Goal: Transaction & Acquisition: Purchase product/service

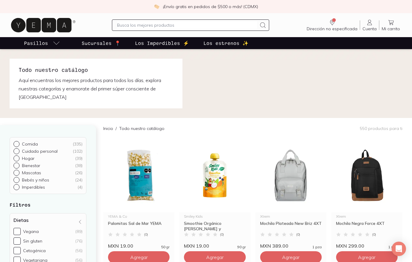
click at [17, 145] on input "Comida ( 335 )" at bounding box center [15, 143] width 5 height 5
radio input "true"
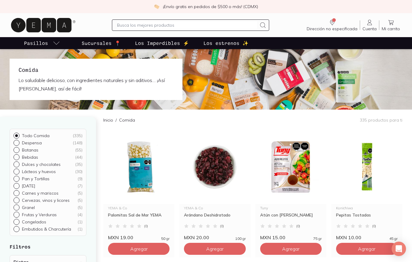
click at [18, 172] on input "Lácteos y huevos ( 30 )" at bounding box center [15, 171] width 5 height 5
radio input "true"
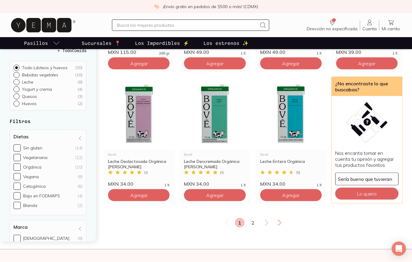
scroll to position [722, 0]
click at [250, 218] on link "2" at bounding box center [253, 223] width 10 height 10
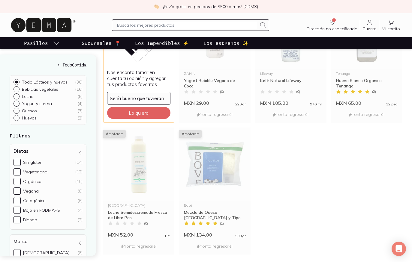
scroll to position [151, 0]
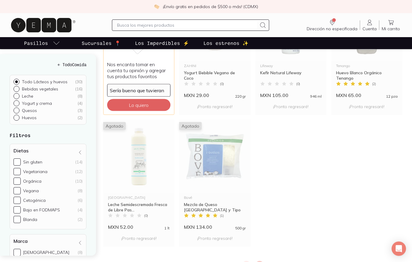
click at [242, 262] on link "1" at bounding box center [246, 267] width 10 height 10
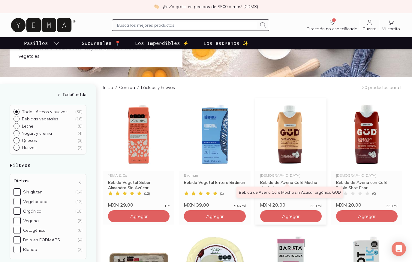
scroll to position [40, 0]
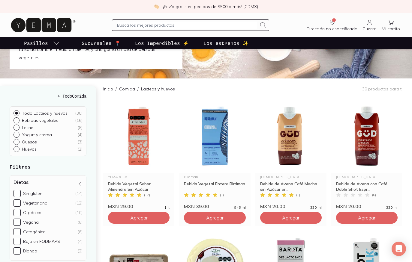
click at [45, 93] on h5 "← Todo Comida" at bounding box center [48, 96] width 77 height 6
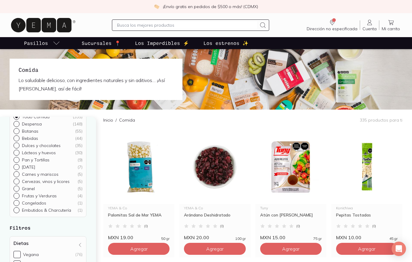
scroll to position [21, 0]
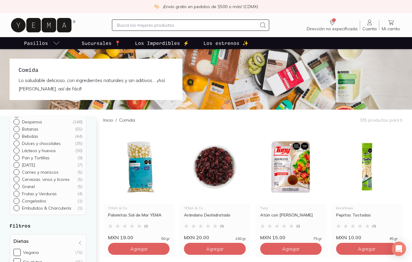
click at [15, 193] on input "Carnes y mariscos ( 5 )" at bounding box center [15, 192] width 5 height 5
radio input "true"
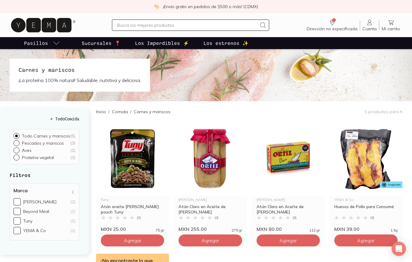
click at [45, 118] on h5 "← Todo Comida" at bounding box center [45, 119] width 70 height 6
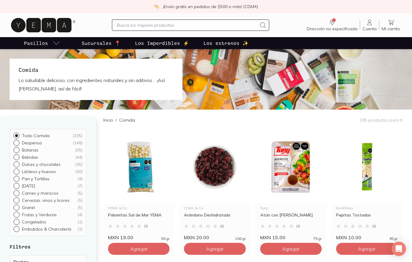
click at [19, 144] on div at bounding box center [17, 143] width 8 height 6
click at [18, 144] on input "Despensa ( 148 )" at bounding box center [15, 142] width 5 height 5
radio input "true"
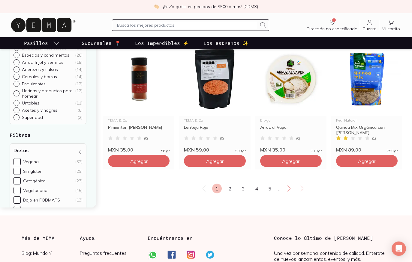
scroll to position [748, 0]
click at [228, 193] on link "2" at bounding box center [230, 189] width 10 height 10
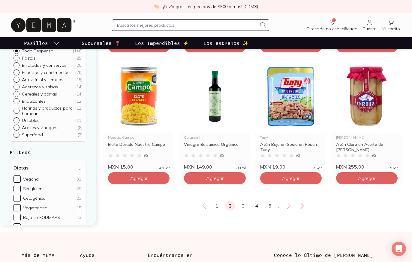
scroll to position [731, 0]
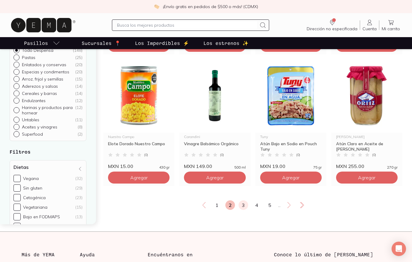
click at [245, 210] on link "3" at bounding box center [243, 206] width 10 height 10
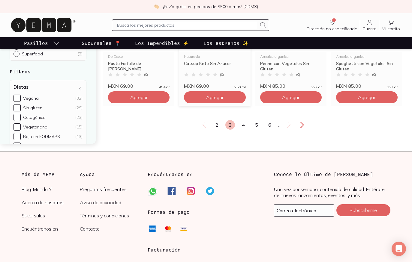
scroll to position [826, 0]
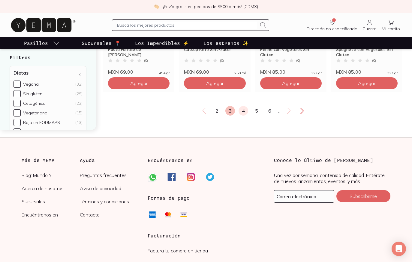
click at [244, 116] on link "4" at bounding box center [243, 111] width 10 height 10
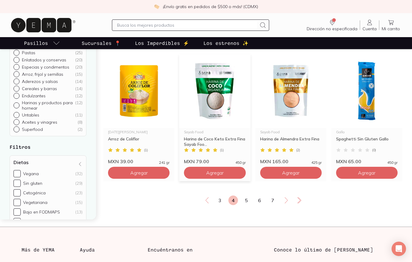
scroll to position [714, 0]
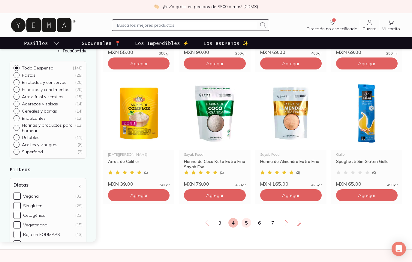
click at [244, 228] on link "5" at bounding box center [246, 223] width 10 height 10
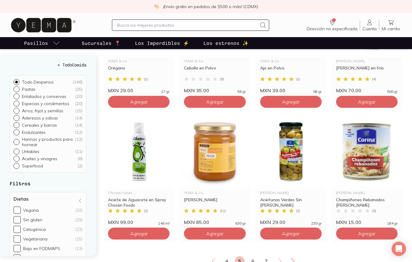
scroll to position [703, 0]
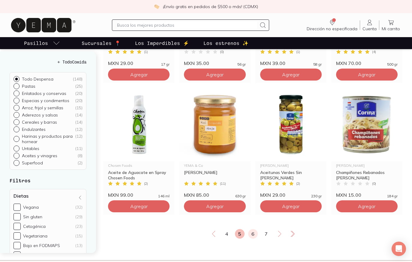
click at [253, 239] on link "6" at bounding box center [253, 234] width 10 height 10
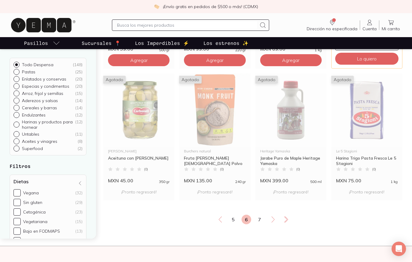
scroll to position [719, 0]
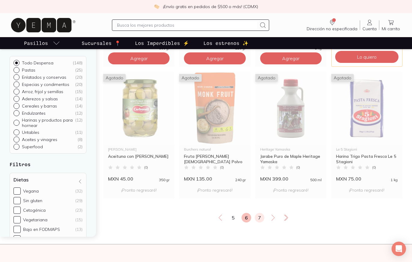
click at [260, 223] on link "7" at bounding box center [260, 218] width 10 height 10
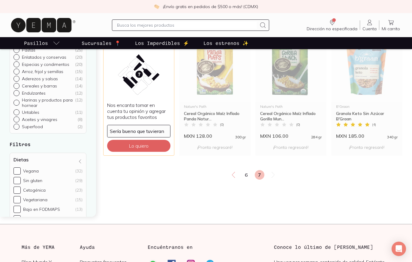
click at [260, 217] on div "Inicio / Comida / Despensa 148 productos para ti ¿No encontraste lo que buscaba…" at bounding box center [257, 112] width 309 height 209
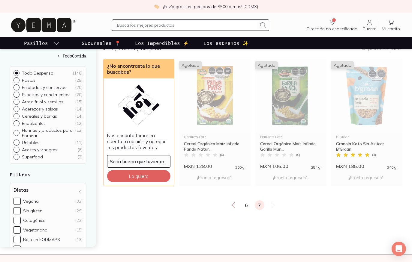
scroll to position [68, 0]
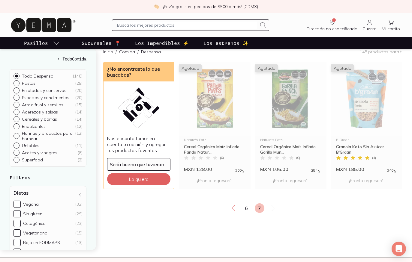
click at [55, 62] on h5 "← Todo Comida" at bounding box center [48, 59] width 77 height 6
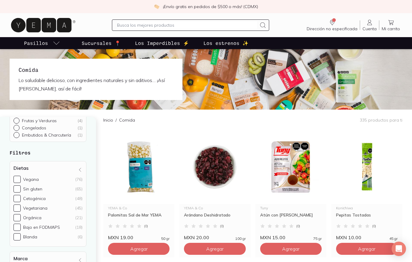
scroll to position [95, 0]
click at [19, 208] on input "Vegetariana (45)" at bounding box center [16, 207] width 7 height 7
checkbox input "true"
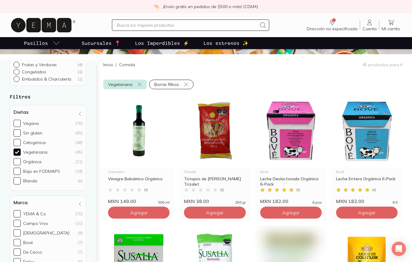
scroll to position [65, 0]
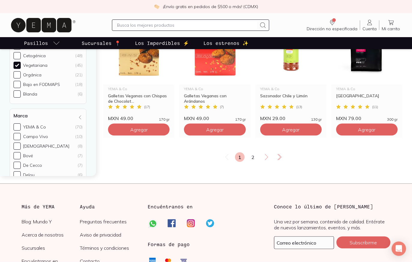
scroll to position [799, 0]
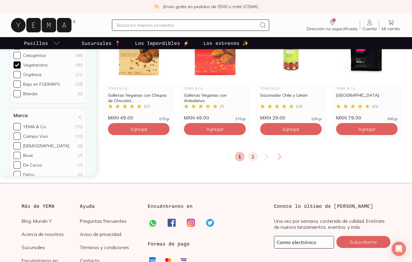
click at [251, 160] on link "2" at bounding box center [253, 157] width 10 height 10
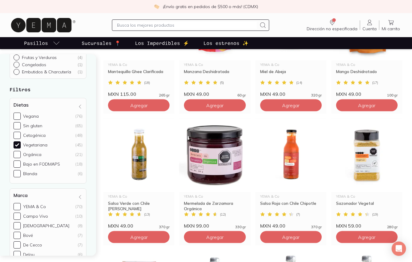
scroll to position [163, 0]
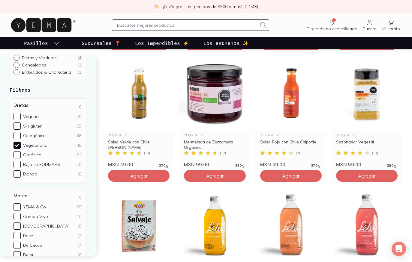
scroll to position [226, 0]
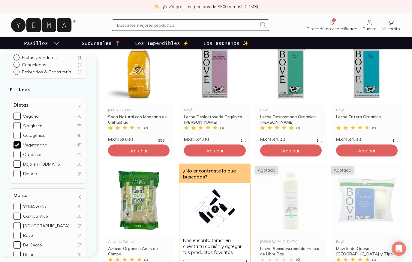
click at [250, 160] on div "YEMA & Co Mantequilla Ghee Clarificada ( 18 ) MXN 115.00 265 gr Agregar YEMA & …" at bounding box center [252, 29] width 299 height 787
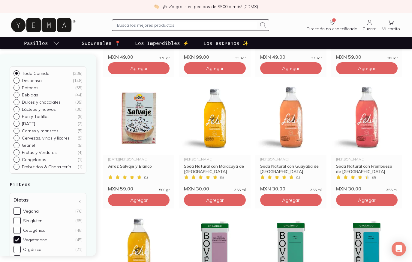
scroll to position [622, 0]
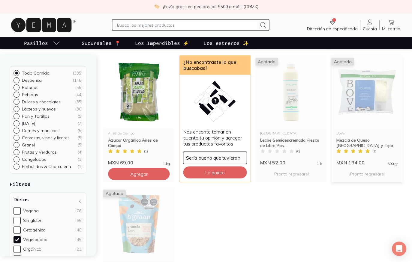
click at [355, 86] on img at bounding box center [366, 92] width 71 height 74
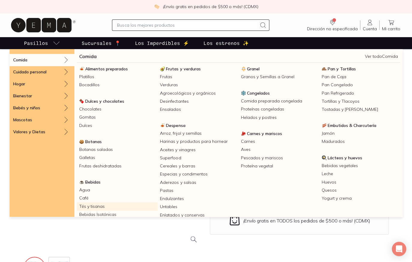
click at [97, 207] on link "Tés y tisanas" at bounding box center [117, 207] width 81 height 8
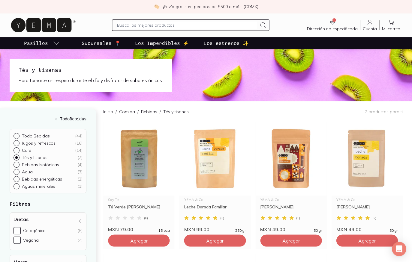
click at [19, 188] on div at bounding box center [17, 187] width 8 height 6
click at [18, 188] on input "Aguas minerales ( 1 )" at bounding box center [15, 186] width 5 height 5
radio input "true"
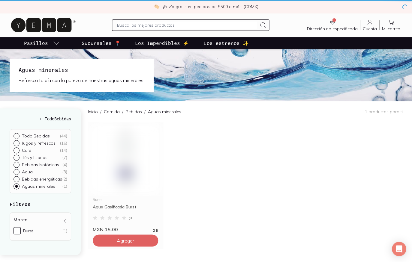
click at [17, 187] on input "Aguas minerales ( 1 )" at bounding box center [15, 186] width 5 height 5
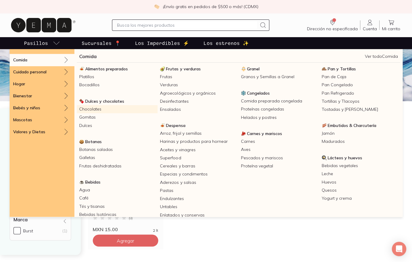
click at [99, 111] on link "Chocolates" at bounding box center [117, 109] width 81 height 8
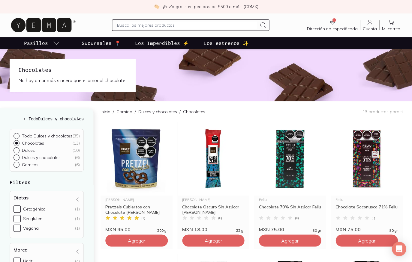
click at [19, 136] on div at bounding box center [17, 136] width 8 height 6
click at [18, 136] on input "Todo Dulces y chocolates ( 35 )" at bounding box center [15, 135] width 5 height 5
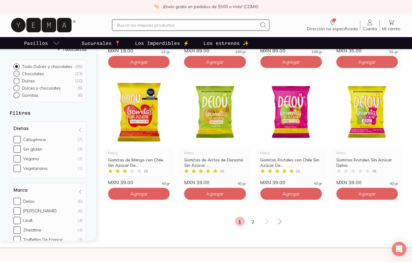
scroll to position [715, 0]
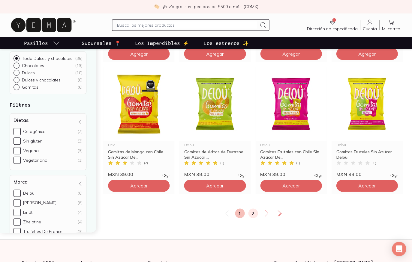
click at [248, 215] on link "2" at bounding box center [253, 214] width 10 height 10
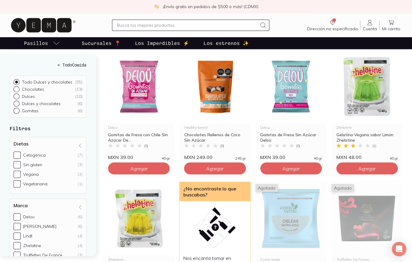
scroll to position [72, 0]
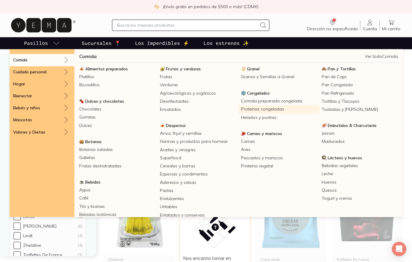
click at [280, 108] on link "Proteínas congeladas" at bounding box center [278, 109] width 81 height 8
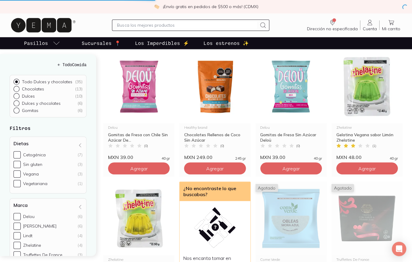
radio input "true"
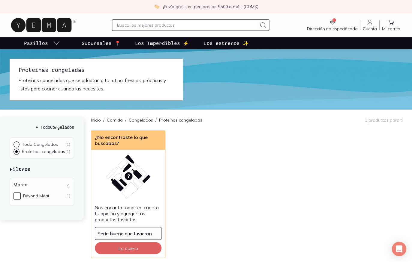
click at [21, 199] on label "Beyond Meat (1)" at bounding box center [41, 196] width 57 height 7
click at [21, 199] on input "Beyond Meat (1)" at bounding box center [16, 196] width 7 height 7
checkbox input "true"
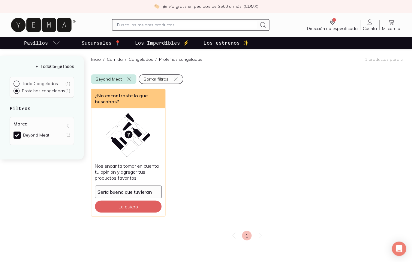
scroll to position [64, 0]
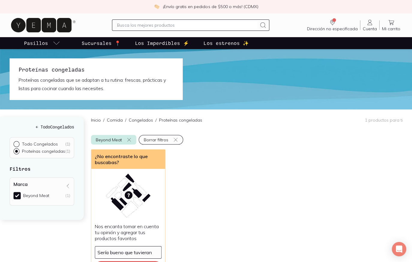
scroll to position [0, 0]
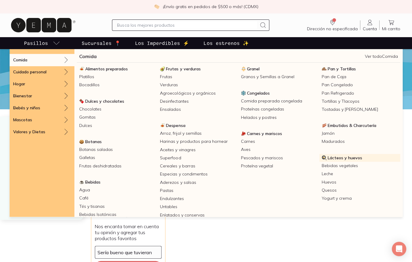
click at [330, 159] on span "Lácteos y huevos" at bounding box center [345, 157] width 34 height 5
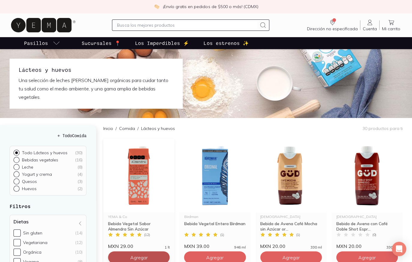
click at [138, 255] on span "Agregar" at bounding box center [138, 258] width 17 height 6
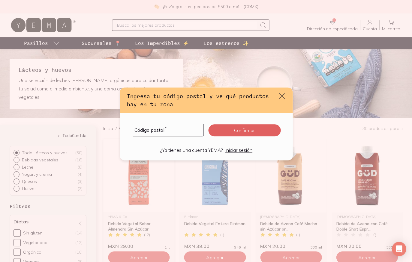
click at [279, 99] on icon "default" at bounding box center [281, 96] width 8 height 8
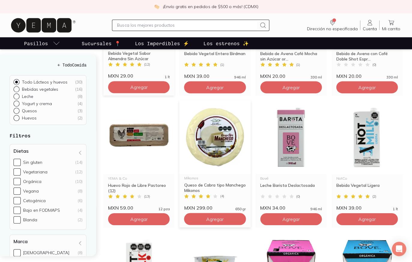
scroll to position [208, 0]
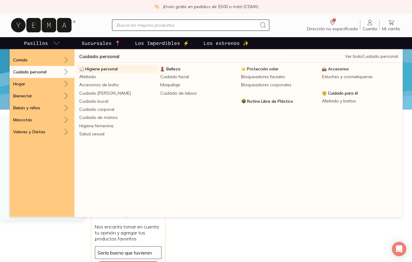
click at [108, 72] on link "Higiene personal" at bounding box center [117, 69] width 81 height 8
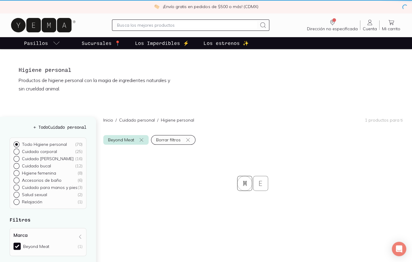
radio input "true"
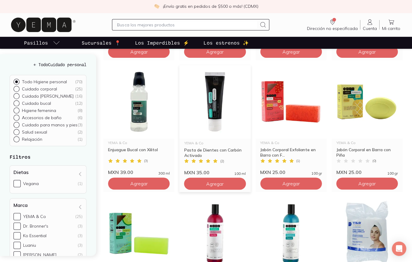
scroll to position [328, 0]
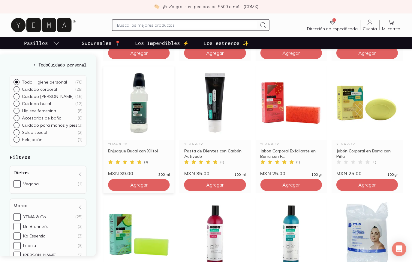
click at [137, 153] on div "Enjuague Bucal con Xilitol" at bounding box center [138, 153] width 61 height 11
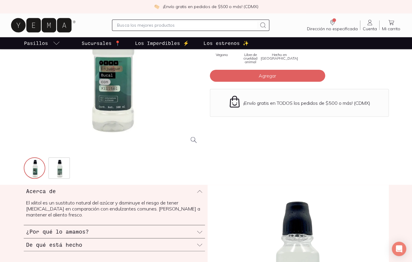
scroll to position [100, 0]
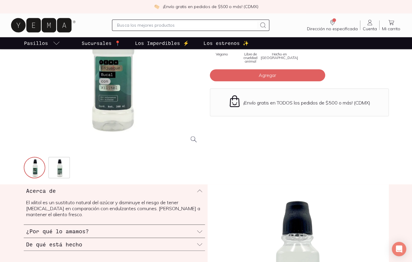
click at [198, 229] on icon at bounding box center [199, 232] width 6 height 6
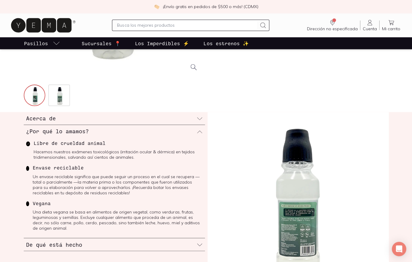
scroll to position [174, 0]
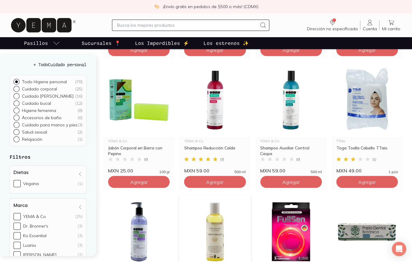
scroll to position [546, 0]
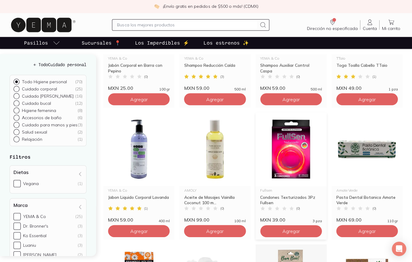
click at [282, 196] on div "Condones Texturizados 3Pz Fullsen" at bounding box center [290, 200] width 61 height 11
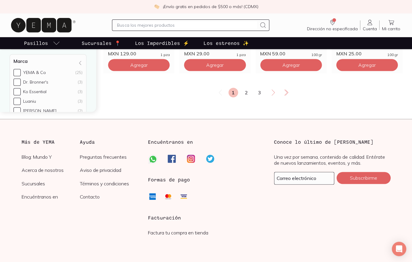
scroll to position [856, 0]
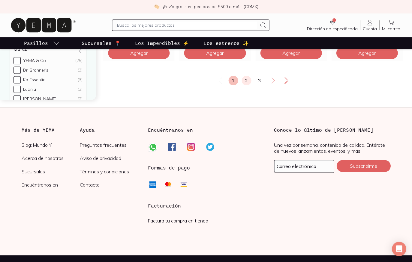
click at [243, 83] on link "2" at bounding box center [246, 81] width 10 height 10
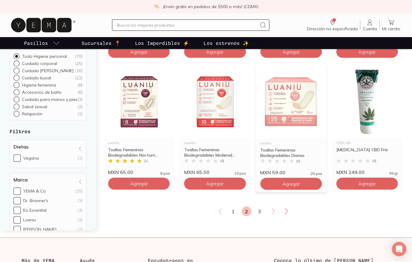
scroll to position [729, 0]
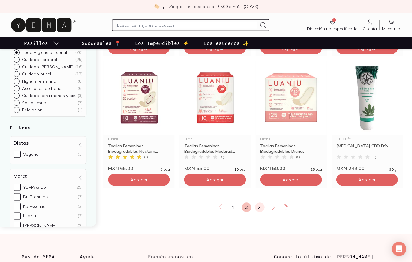
click at [258, 209] on link "3" at bounding box center [260, 208] width 10 height 10
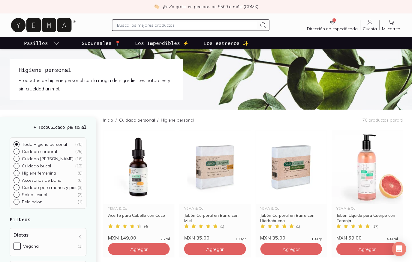
click at [107, 45] on p "Sucursales 📍" at bounding box center [101, 43] width 39 height 7
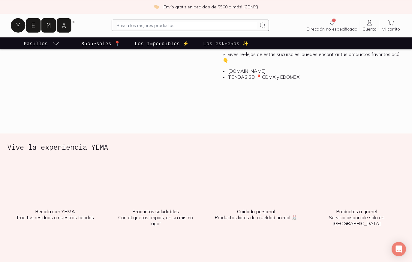
scroll to position [707, 0]
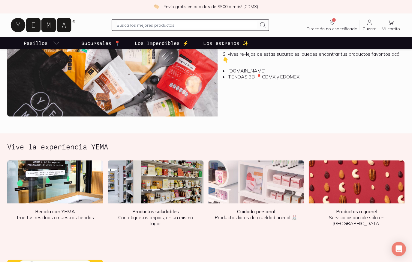
click at [83, 199] on img at bounding box center [55, 181] width 96 height 43
click at [80, 185] on img at bounding box center [55, 181] width 96 height 43
click at [64, 201] on img at bounding box center [55, 181] width 96 height 43
click at [61, 211] on b "Recicla con YEMA" at bounding box center [55, 211] width 40 height 6
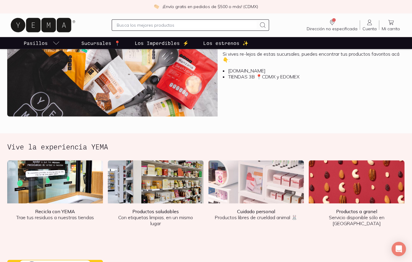
click at [44, 193] on img at bounding box center [55, 181] width 96 height 43
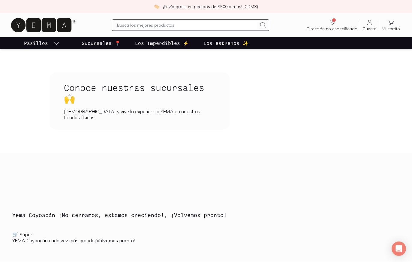
scroll to position [0, 0]
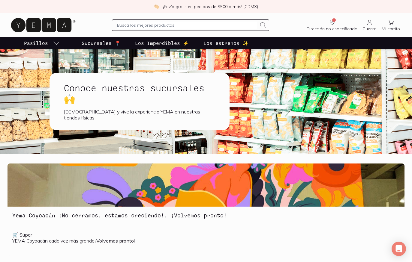
click at [217, 43] on p "Los estrenos ✨" at bounding box center [225, 43] width 45 height 7
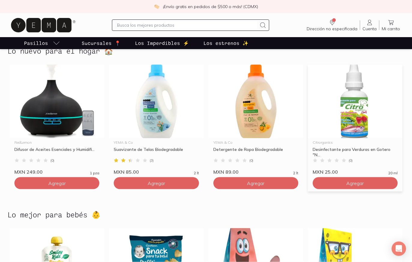
scroll to position [960, 0]
click at [347, 147] on div "Desinfectante para Verduras en Gotero "N..." at bounding box center [355, 152] width 85 height 11
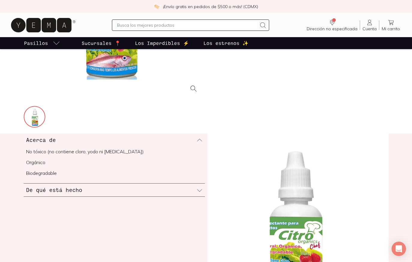
scroll to position [146, 0]
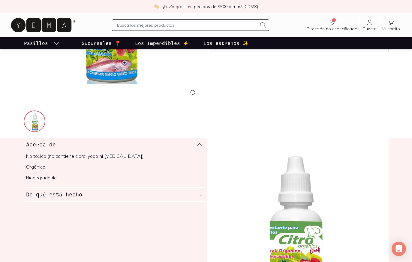
click at [116, 196] on div "De qué está hecho" at bounding box center [114, 194] width 181 height 13
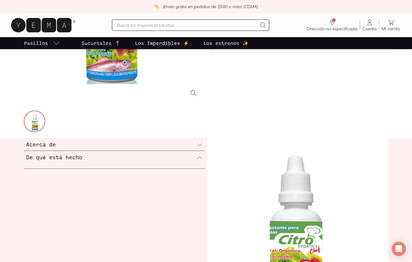
click at [137, 149] on div "Acerca de" at bounding box center [114, 144] width 181 height 13
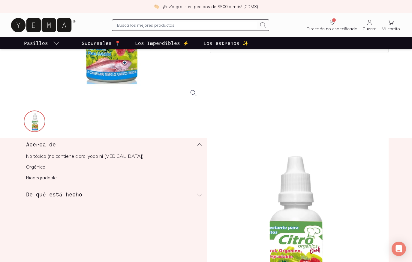
click at [125, 195] on div "De qué está hecho" at bounding box center [114, 194] width 181 height 13
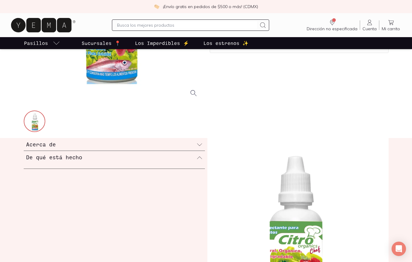
click at [148, 164] on div "De qué está hecho" at bounding box center [114, 157] width 181 height 13
click at [145, 149] on div "Acerca de" at bounding box center [114, 144] width 181 height 13
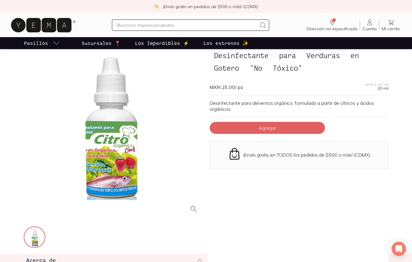
scroll to position [29, 0]
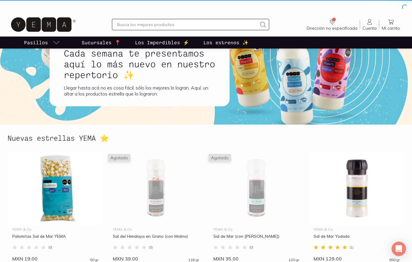
scroll to position [960, 0]
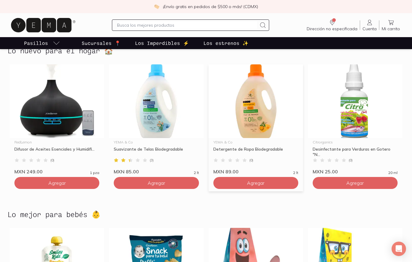
click at [251, 148] on div "Detergente de Ropa Biodegradable" at bounding box center [255, 152] width 85 height 11
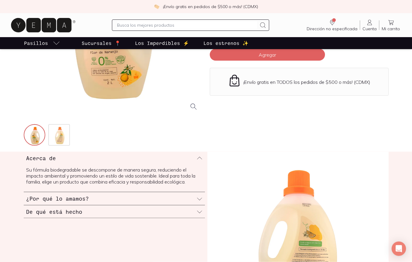
scroll to position [148, 0]
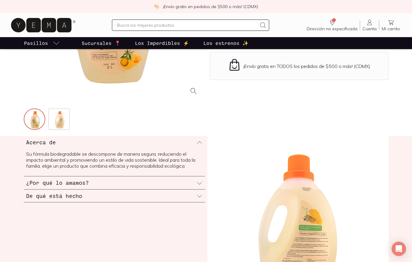
click at [183, 201] on div "De qué está hecho" at bounding box center [114, 196] width 181 height 13
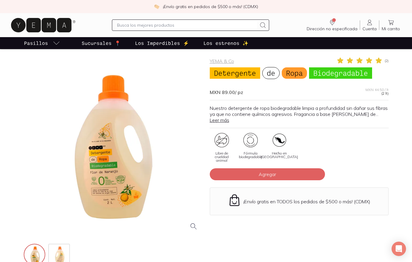
scroll to position [0, 0]
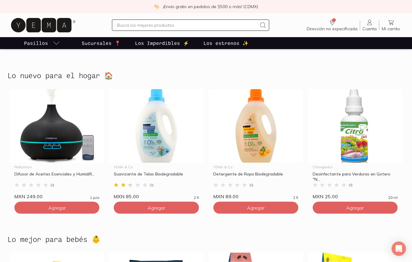
scroll to position [935, 0]
click at [82, 173] on div "Difusor de Aceites Esenciales y Humidifi..." at bounding box center [56, 176] width 85 height 11
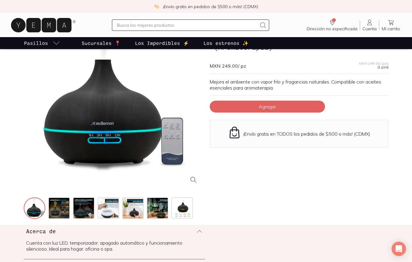
scroll to position [59, 0]
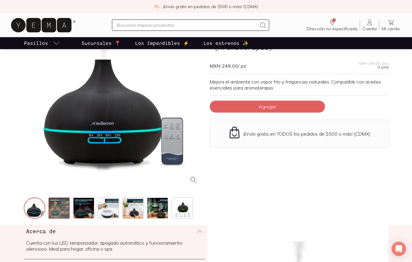
click at [60, 209] on img at bounding box center [60, 209] width 22 height 22
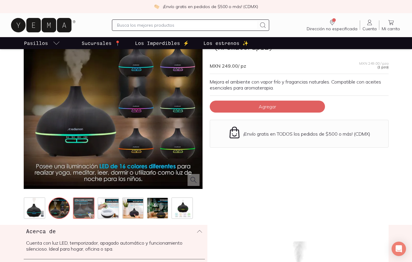
click at [86, 207] on img at bounding box center [84, 209] width 22 height 22
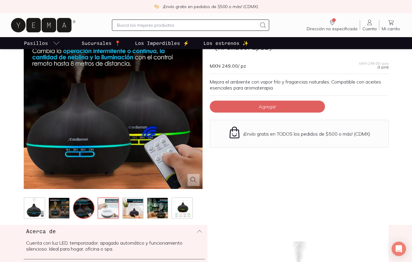
click at [112, 208] on img at bounding box center [109, 209] width 22 height 22
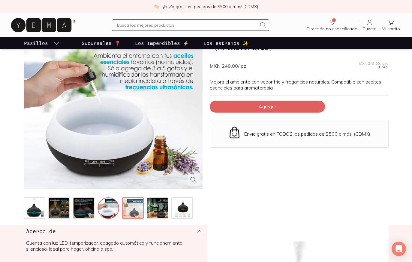
click at [136, 208] on img at bounding box center [134, 209] width 22 height 22
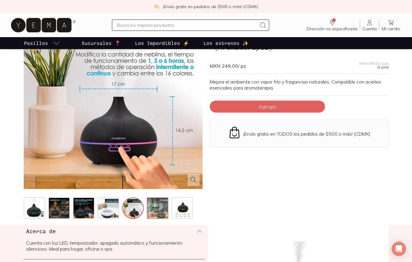
click at [160, 206] on img at bounding box center [158, 209] width 22 height 22
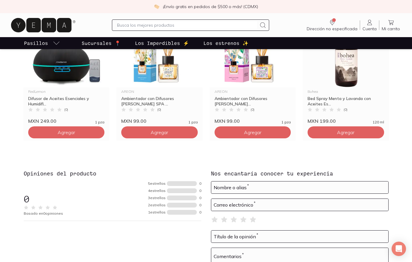
scroll to position [491, 0]
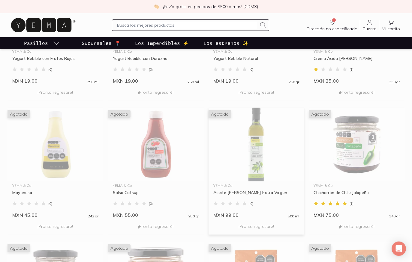
scroll to position [477, 0]
click at [280, 71] on div "( 0 )" at bounding box center [256, 68] width 86 height 5
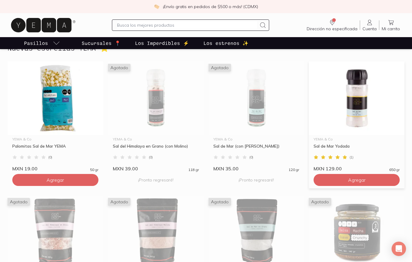
scroll to position [123, 0]
